Goal: Task Accomplishment & Management: Use online tool/utility

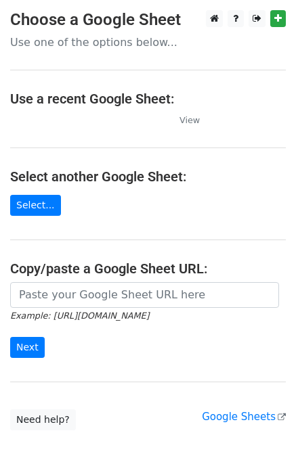
click at [119, 48] on p "Use one of the options below..." at bounding box center [148, 42] width 276 height 14
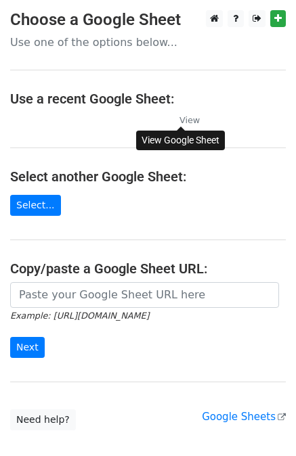
click at [185, 121] on small "View" at bounding box center [189, 120] width 20 height 10
click at [32, 204] on link "Select..." at bounding box center [35, 205] width 51 height 21
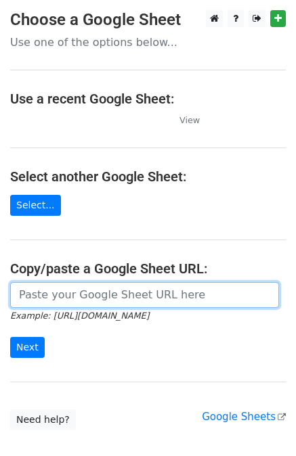
click at [114, 292] on input "url" at bounding box center [144, 295] width 269 height 26
paste input "https://docs.google.com/spreadsheets/d/1qR51Gbm1tCDgG2PKaXh2xxCJCPQ8TX1-zEaMA46…"
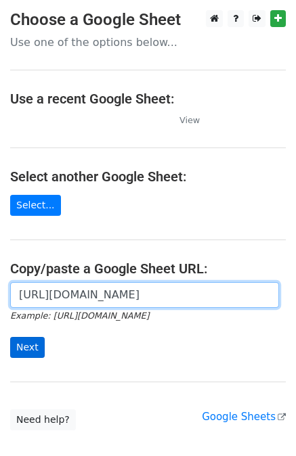
type input "https://docs.google.com/spreadsheets/d/1qR51Gbm1tCDgG2PKaXh2xxCJCPQ8TX1-zEaMA46…"
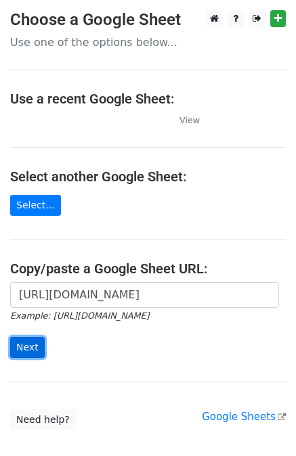
scroll to position [0, 0]
click at [33, 351] on input "Next" at bounding box center [27, 347] width 35 height 21
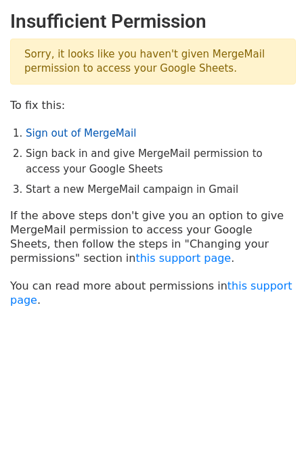
click at [71, 134] on link "Sign out of MergeMail" at bounding box center [81, 133] width 110 height 12
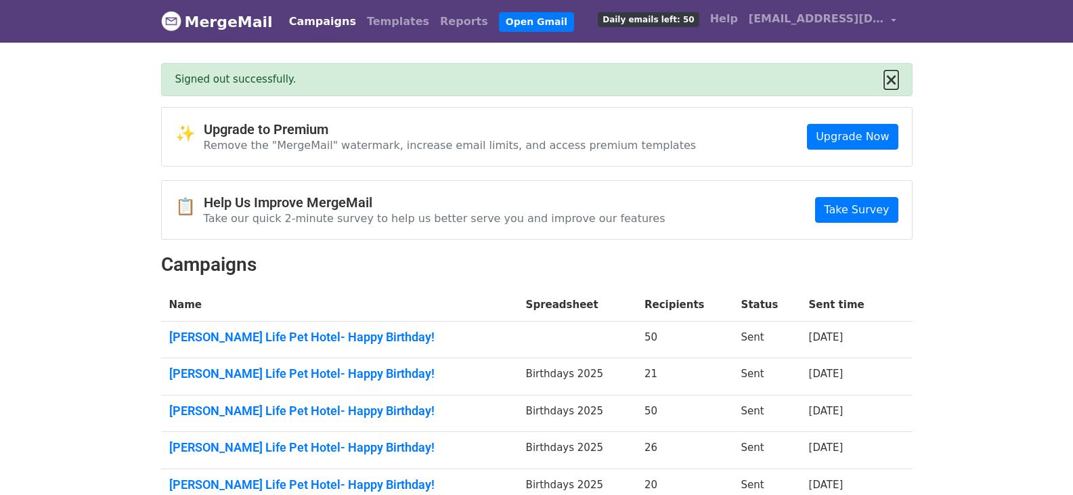
click at [892, 83] on button "×" at bounding box center [891, 80] width 14 height 16
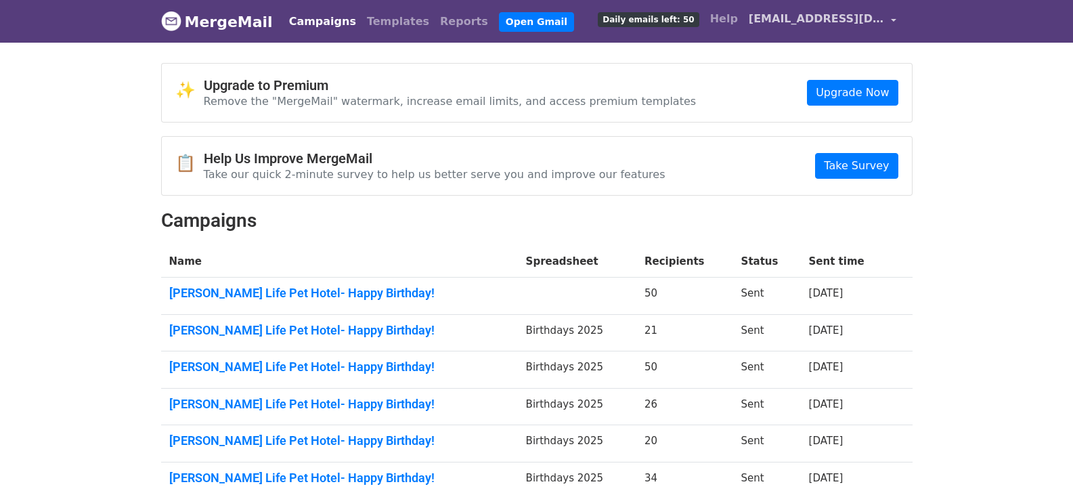
click at [783, 24] on span "[EMAIL_ADDRESS][DOMAIN_NAME]" at bounding box center [816, 19] width 135 height 16
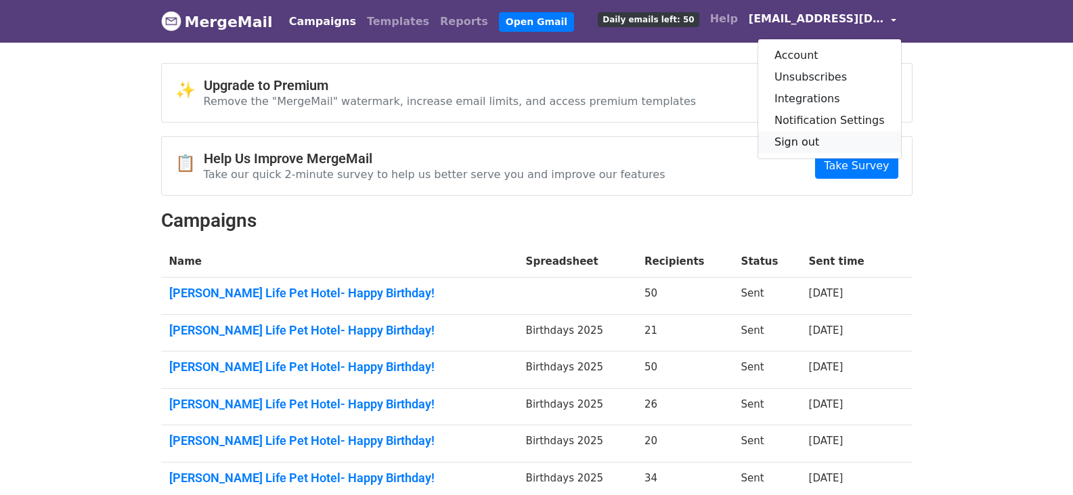
click at [800, 146] on link "Sign out" at bounding box center [829, 142] width 143 height 22
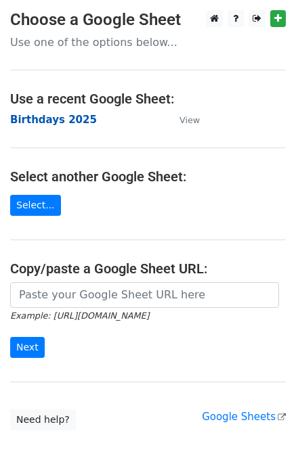
click at [39, 123] on strong "Birthdays 2025" at bounding box center [53, 120] width 87 height 12
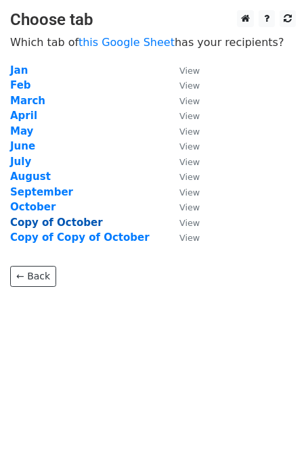
click at [48, 223] on strong "Copy of October" at bounding box center [56, 223] width 93 height 12
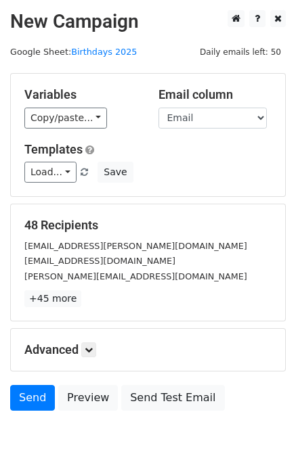
click at [200, 177] on div "Load... No templates saved Save" at bounding box center [147, 172] width 267 height 21
click at [48, 305] on link "+45 more" at bounding box center [52, 298] width 57 height 17
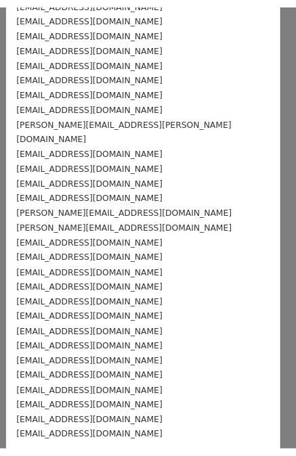
scroll to position [397, 0]
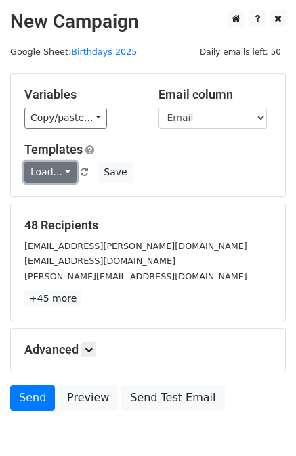
click at [28, 176] on link "Load..." at bounding box center [50, 172] width 52 height 21
click at [31, 176] on link "Load..." at bounding box center [50, 172] width 52 height 21
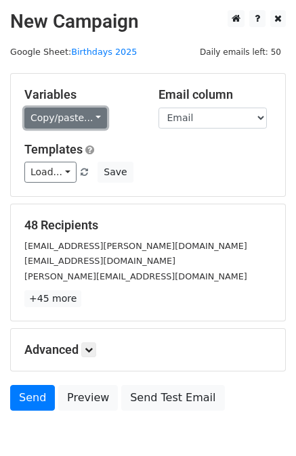
click at [80, 123] on link "Copy/paste..." at bounding box center [65, 118] width 83 height 21
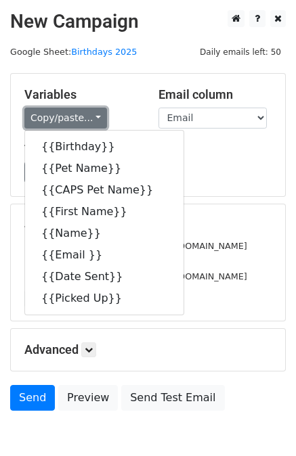
click at [80, 123] on link "Copy/paste..." at bounding box center [65, 118] width 83 height 21
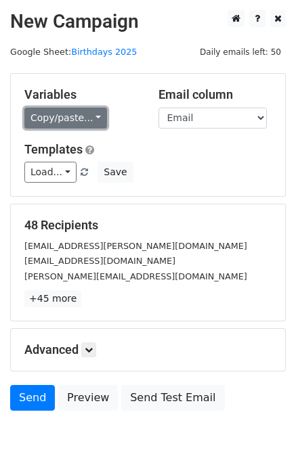
click at [44, 120] on link "Copy/paste..." at bounding box center [65, 118] width 83 height 21
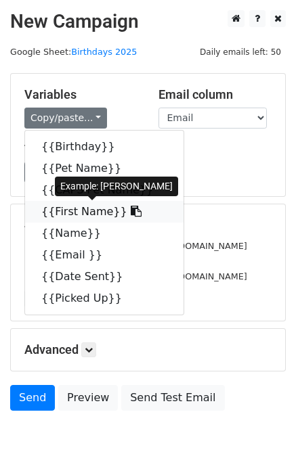
click at [56, 213] on link "{{First Name}}" at bounding box center [104, 212] width 158 height 22
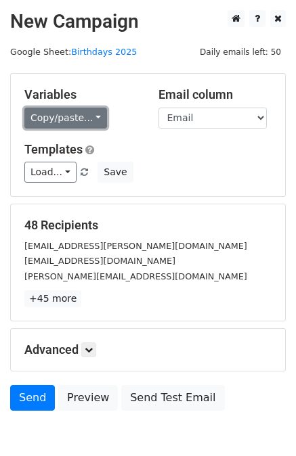
click at [81, 126] on link "Copy/paste..." at bounding box center [65, 118] width 83 height 21
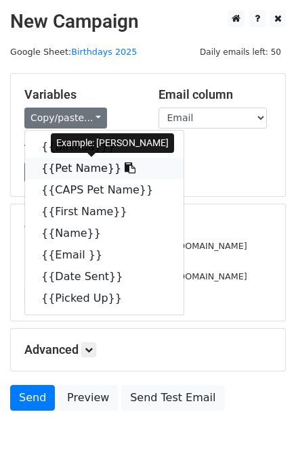
click at [83, 165] on link "{{Pet Name}}" at bounding box center [104, 169] width 158 height 22
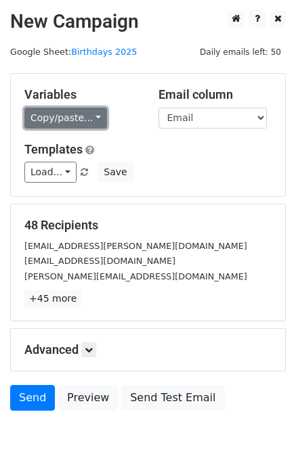
drag, startPoint x: 71, startPoint y: 146, endPoint x: 83, endPoint y: 115, distance: 32.6
click at [83, 115] on link "Copy/paste..." at bounding box center [65, 118] width 83 height 21
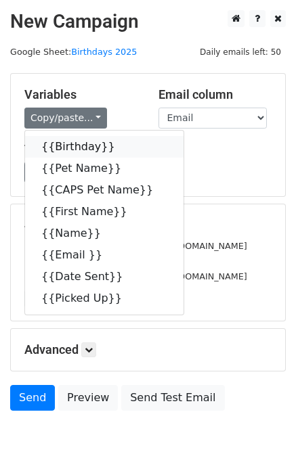
click at [66, 148] on link "{{Birthday}}" at bounding box center [104, 147] width 158 height 22
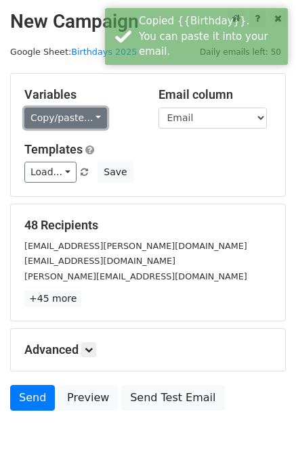
click at [41, 124] on link "Copy/paste..." at bounding box center [65, 118] width 83 height 21
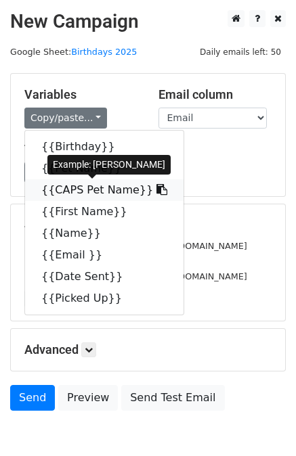
click at [65, 187] on link "{{CAPS Pet Name}}" at bounding box center [104, 190] width 158 height 22
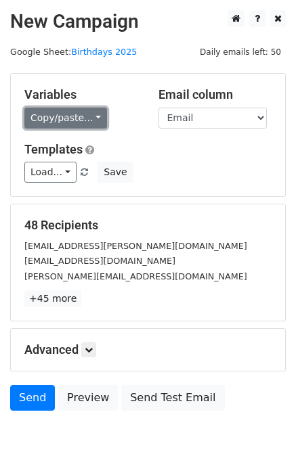
click at [56, 125] on link "Copy/paste..." at bounding box center [65, 118] width 83 height 21
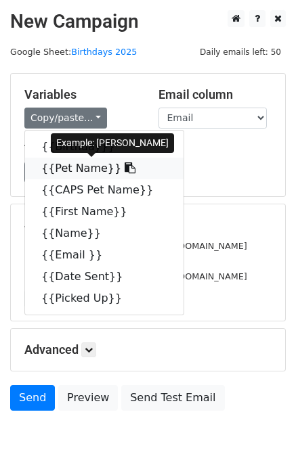
click at [64, 166] on link "{{Pet Name}}" at bounding box center [104, 169] width 158 height 22
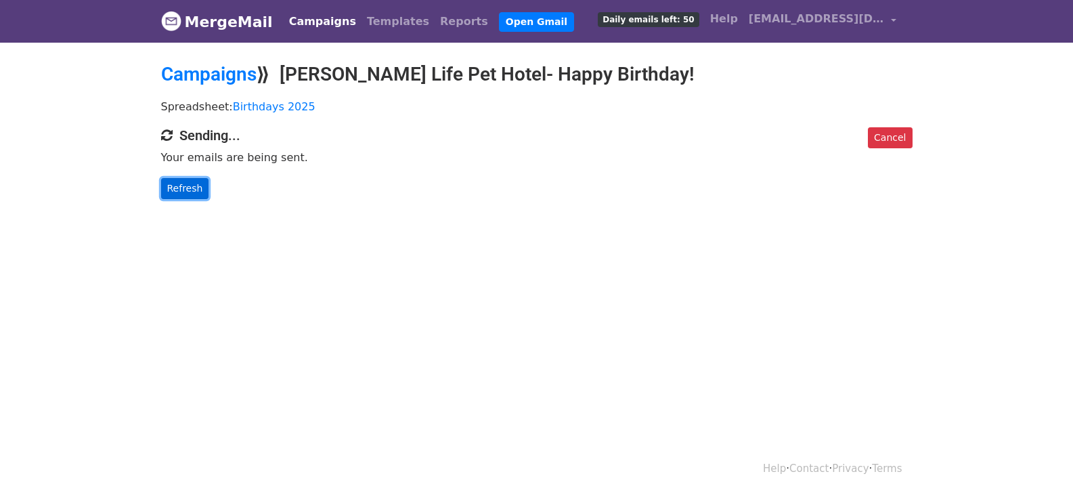
click at [184, 184] on link "Refresh" at bounding box center [185, 188] width 48 height 21
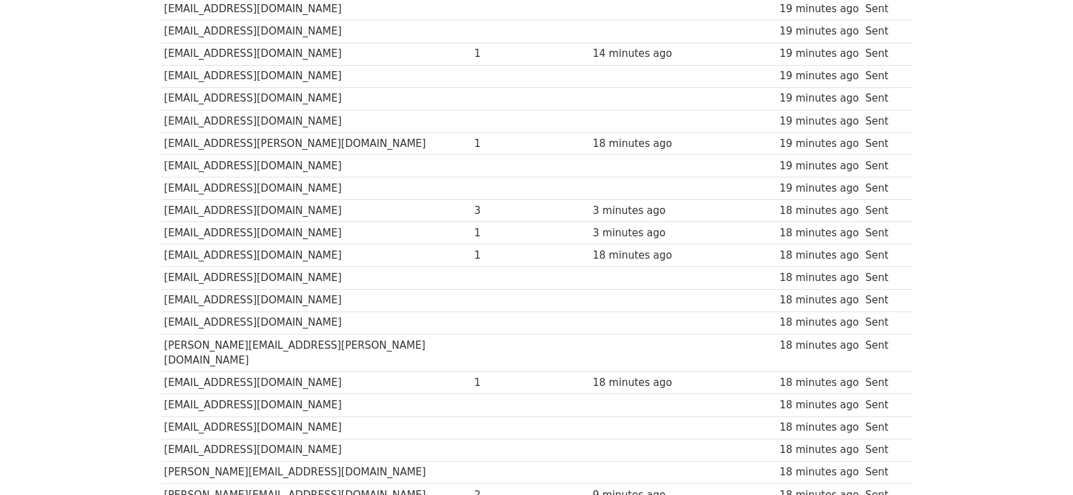
scroll to position [452, 0]
